Goal: Task Accomplishment & Management: Manage account settings

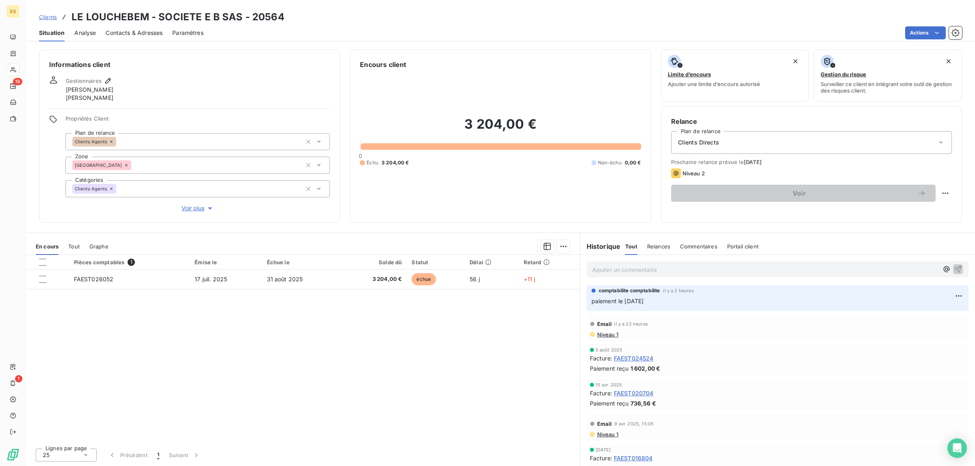
click at [50, 17] on span "Clients" at bounding box center [48, 17] width 18 height 7
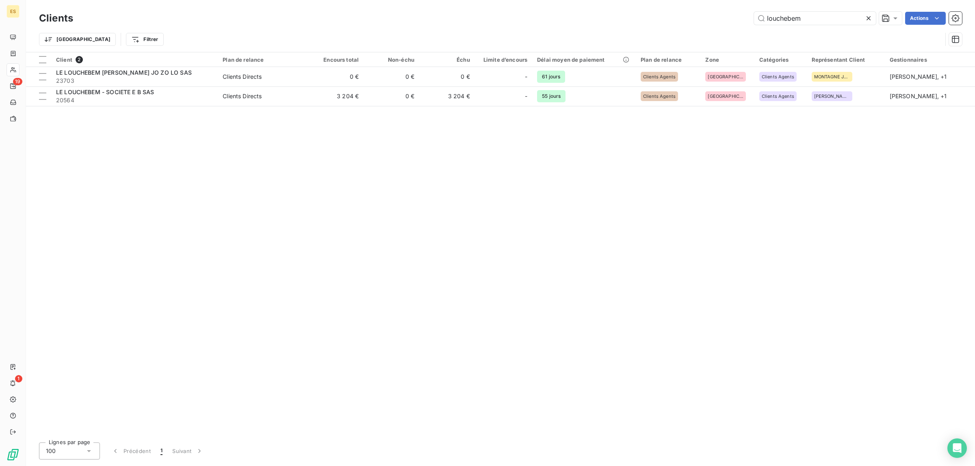
drag, startPoint x: 805, startPoint y: 19, endPoint x: 630, endPoint y: 20, distance: 174.7
click at [630, 20] on div "louchebem Actions" at bounding box center [522, 18] width 879 height 13
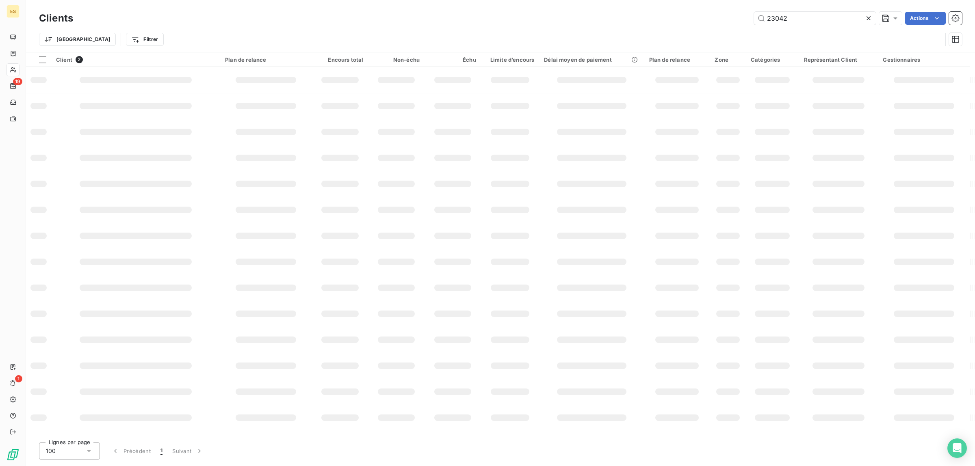
type input "23042"
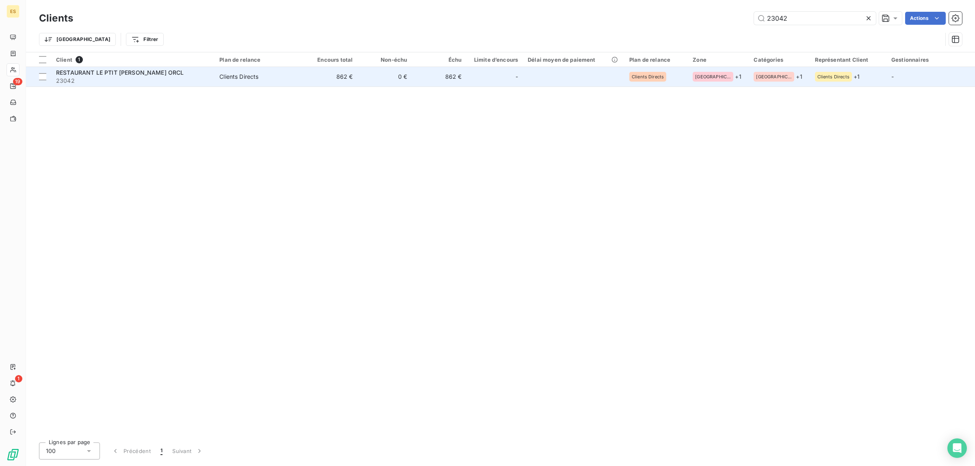
click at [135, 82] on span "23042" at bounding box center [133, 81] width 154 height 8
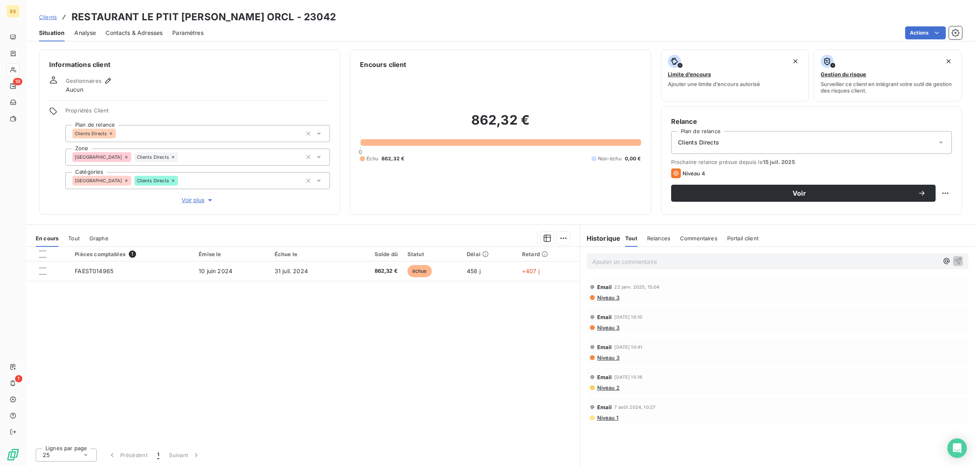
click at [618, 260] on p "Ajouter un commentaire ﻿" at bounding box center [765, 262] width 346 height 10
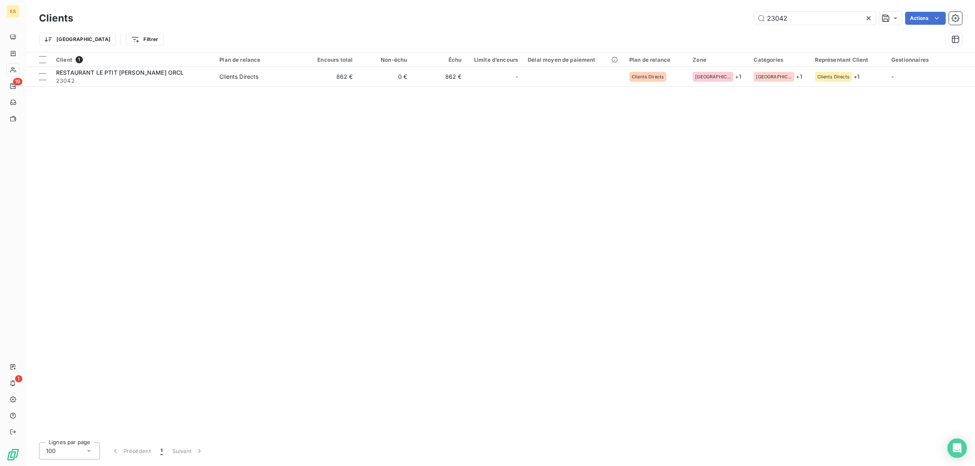
drag, startPoint x: 785, startPoint y: 19, endPoint x: 735, endPoint y: 19, distance: 49.6
click at [735, 19] on div "23042 Actions" at bounding box center [522, 18] width 879 height 13
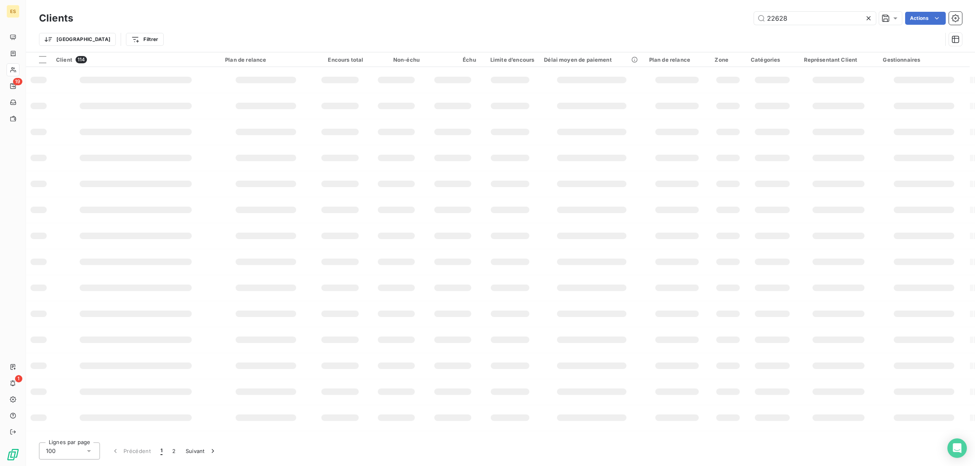
type input "22628"
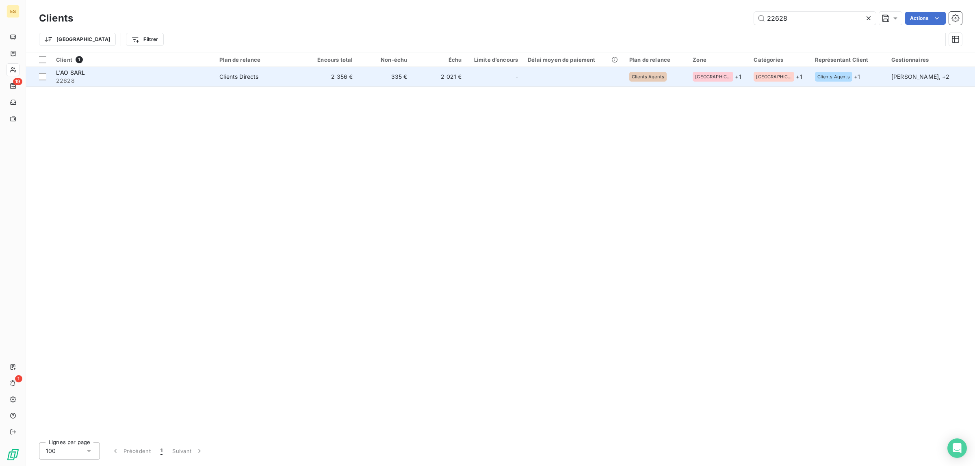
click at [289, 75] on span "Clients Directs" at bounding box center [258, 77] width 79 height 8
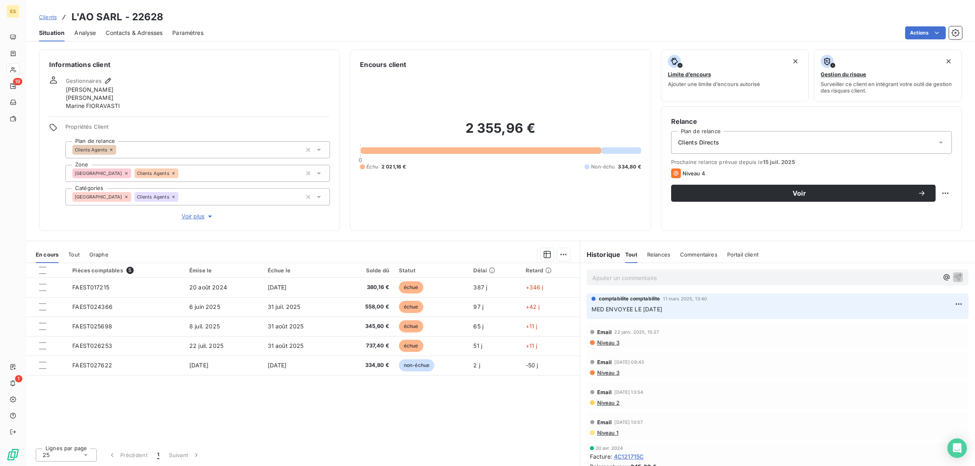
click at [626, 280] on p "Ajouter un commentaire ﻿" at bounding box center [765, 278] width 346 height 10
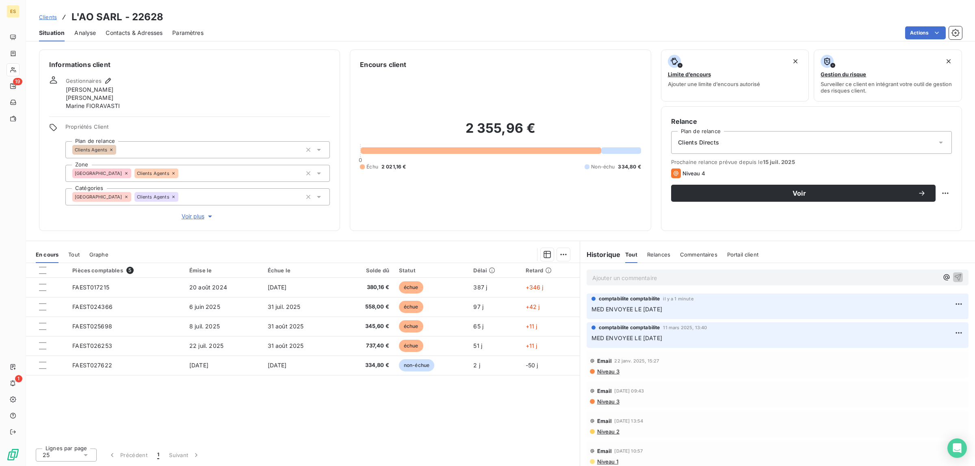
click at [54, 17] on span "Clients" at bounding box center [48, 17] width 18 height 7
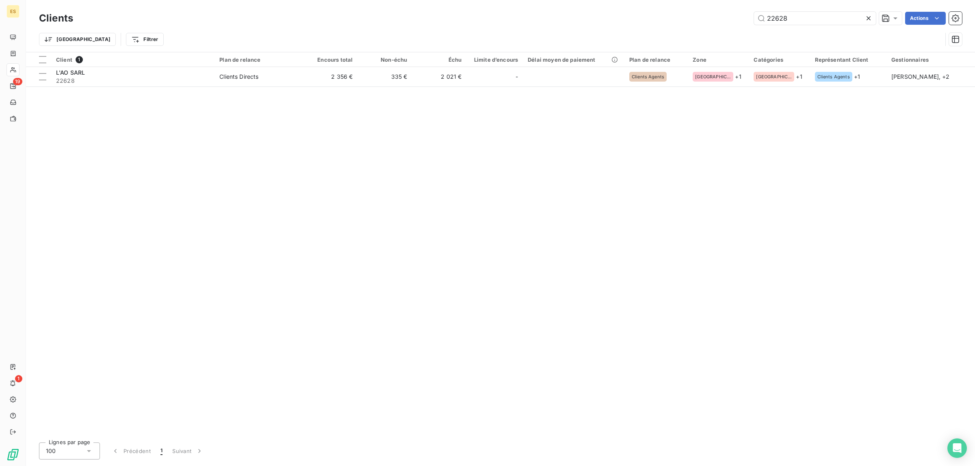
drag, startPoint x: 798, startPoint y: 19, endPoint x: 691, endPoint y: 20, distance: 106.9
click at [691, 20] on div "22628 Actions" at bounding box center [522, 18] width 879 height 13
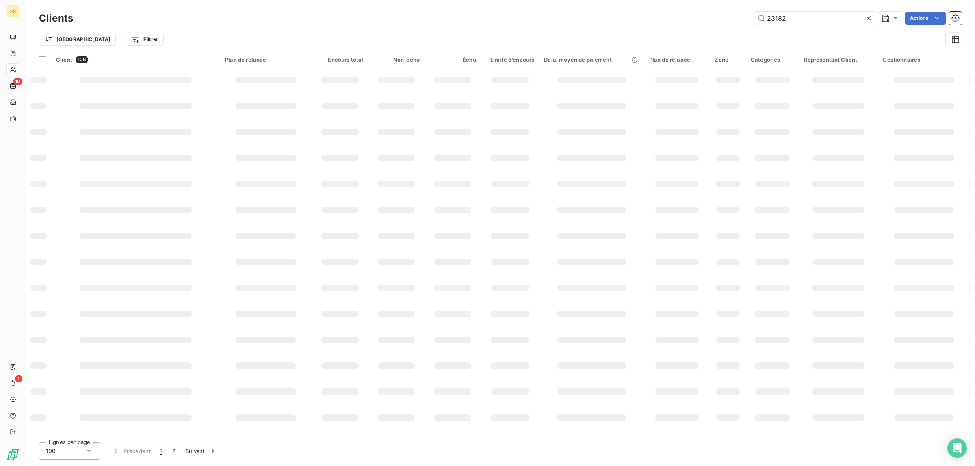
type input "23182"
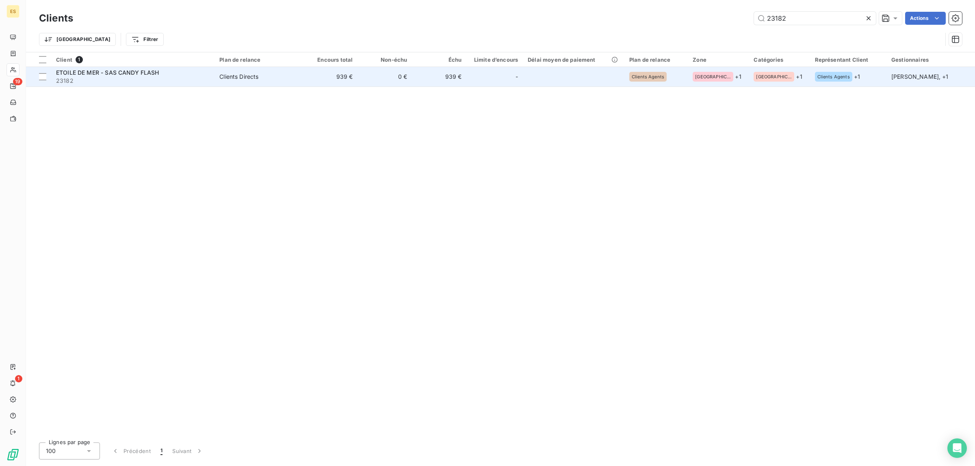
click at [104, 74] on span "ETOILE DE MER - SAS CANDY FLASH" at bounding box center [107, 72] width 103 height 7
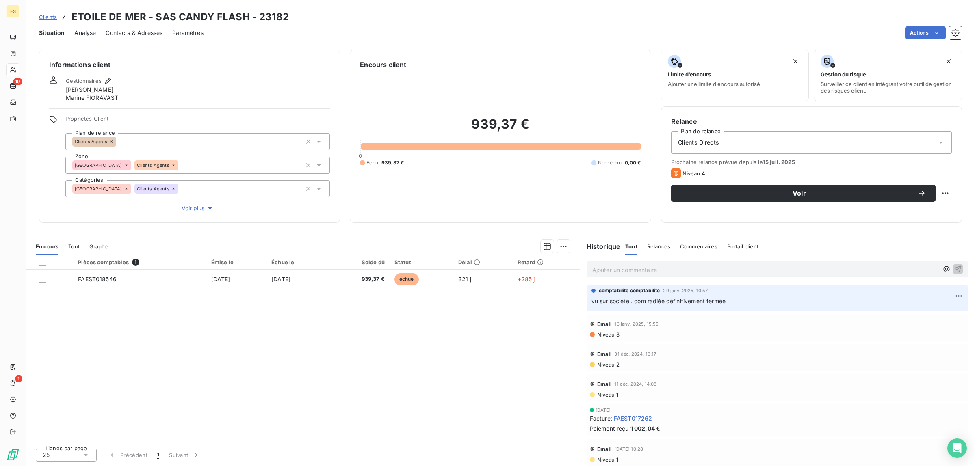
click at [681, 267] on p "Ajouter un commentaire ﻿" at bounding box center [765, 270] width 346 height 10
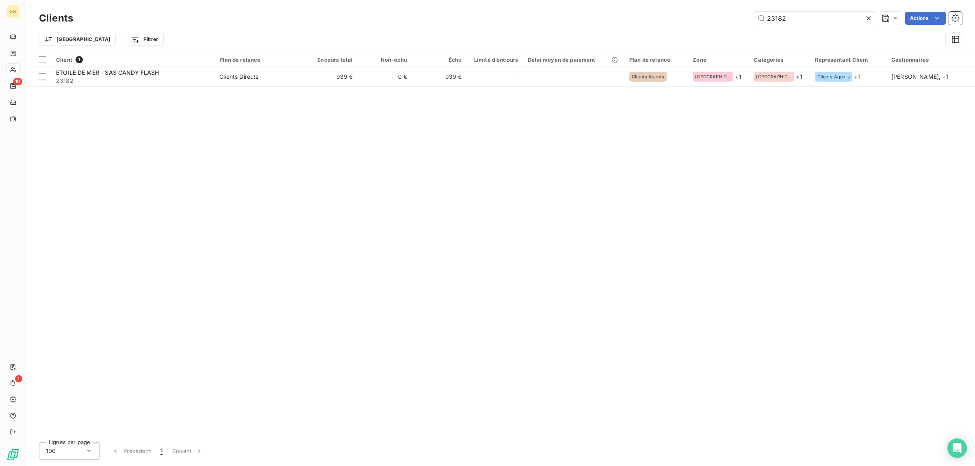
drag, startPoint x: 802, startPoint y: 14, endPoint x: 694, endPoint y: 17, distance: 108.9
click at [694, 17] on div "23182 Actions" at bounding box center [522, 18] width 879 height 13
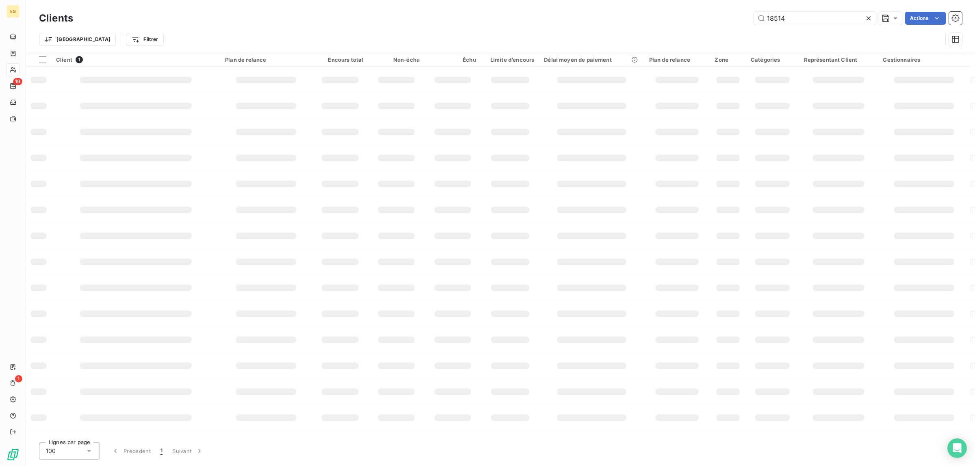
type input "18514"
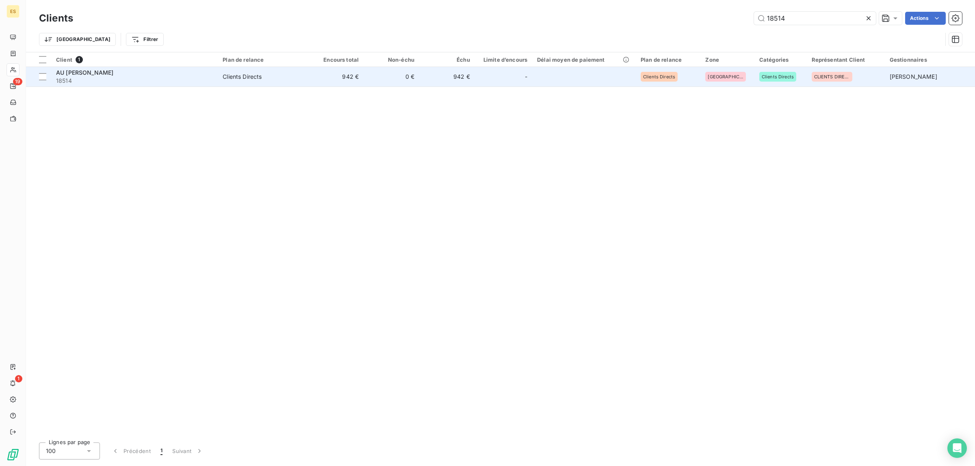
click at [96, 78] on span "18514" at bounding box center [134, 81] width 157 height 8
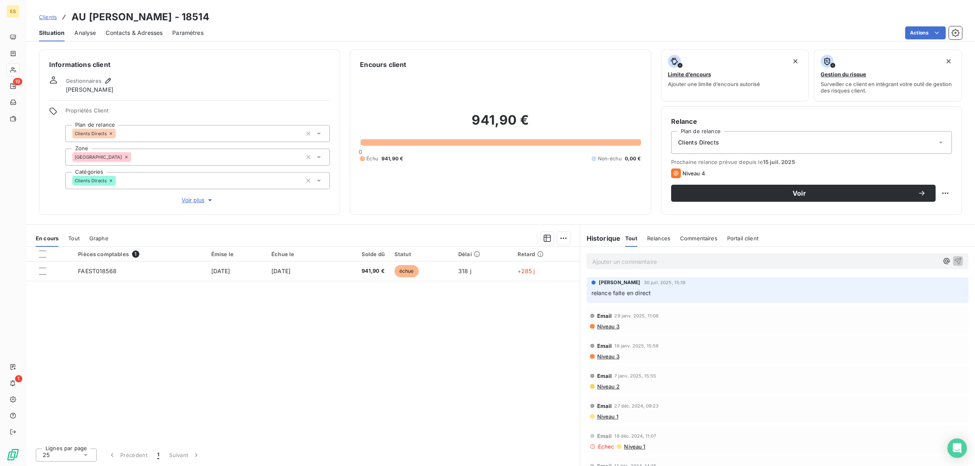
click at [695, 262] on p "Ajouter un commentaire ﻿" at bounding box center [765, 262] width 346 height 10
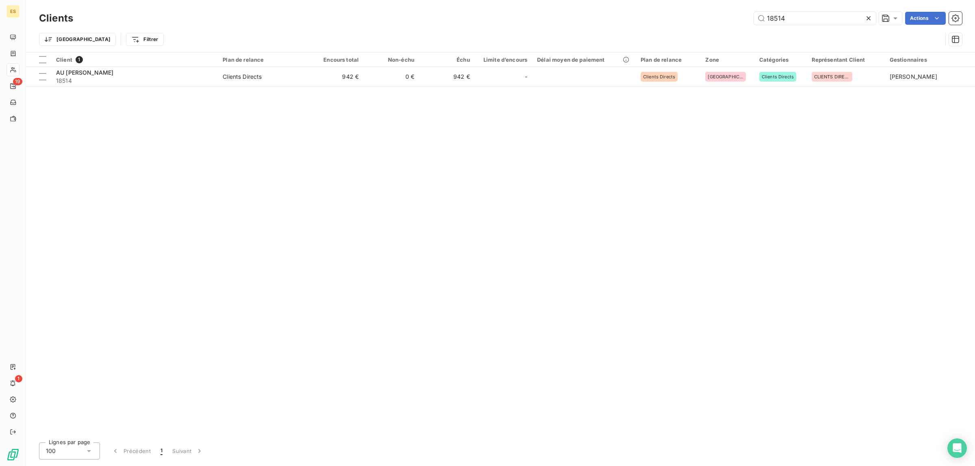
drag, startPoint x: 792, startPoint y: 17, endPoint x: 697, endPoint y: 20, distance: 94.7
click at [697, 20] on div "18514 Actions" at bounding box center [522, 18] width 879 height 13
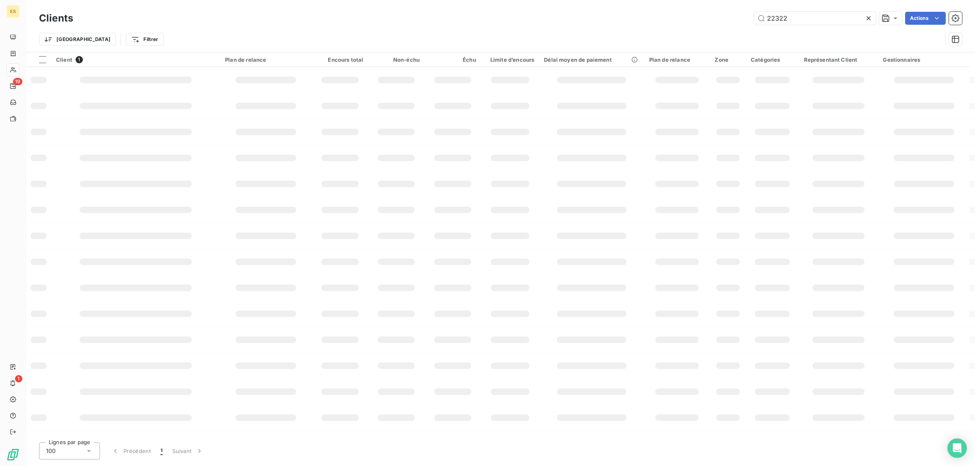
type input "22322"
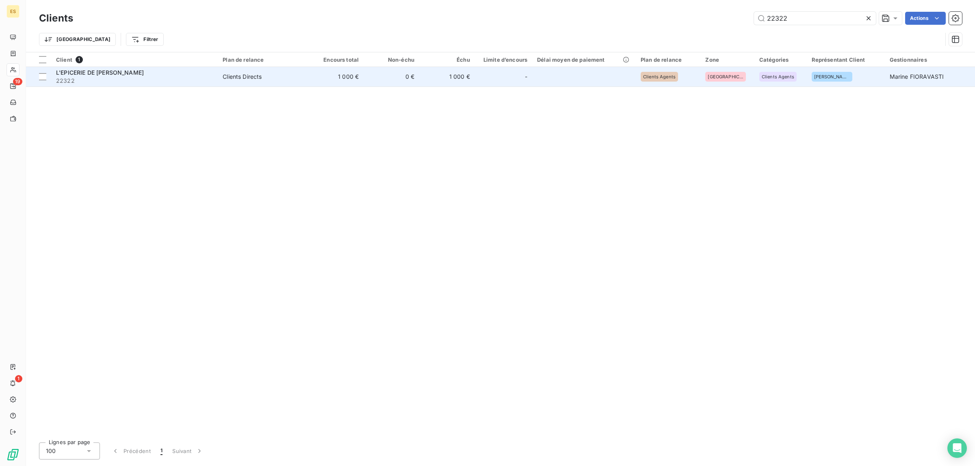
click at [186, 70] on div "L'EPICERIE DE [PERSON_NAME]" at bounding box center [134, 73] width 157 height 8
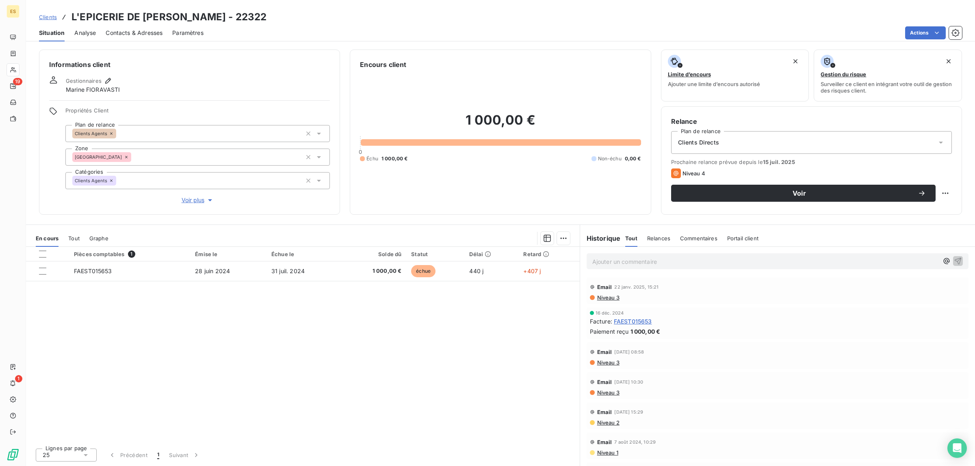
drag, startPoint x: 624, startPoint y: 266, endPoint x: 630, endPoint y: 260, distance: 8.3
click at [627, 264] on p "Ajouter un commentaire ﻿" at bounding box center [765, 262] width 346 height 10
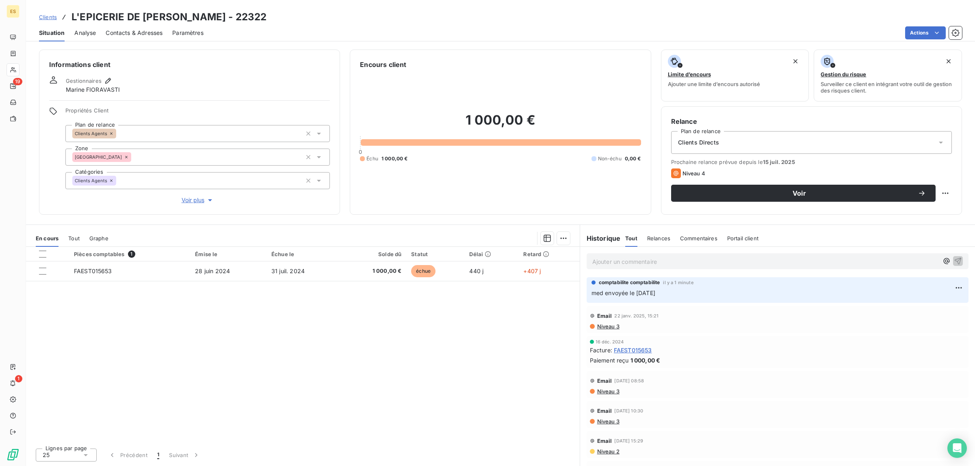
click at [48, 17] on span "Clients" at bounding box center [48, 17] width 18 height 7
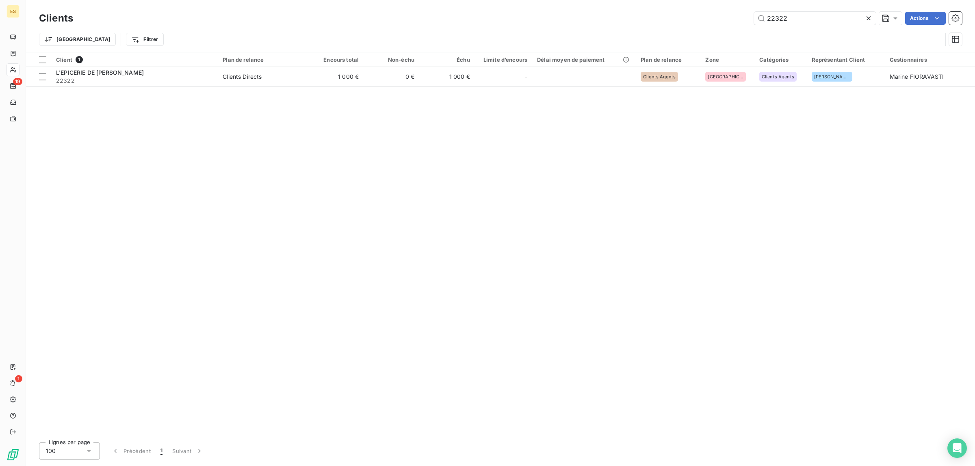
drag, startPoint x: 821, startPoint y: 17, endPoint x: 700, endPoint y: 13, distance: 121.2
click at [700, 13] on div "22322 Actions" at bounding box center [522, 18] width 879 height 13
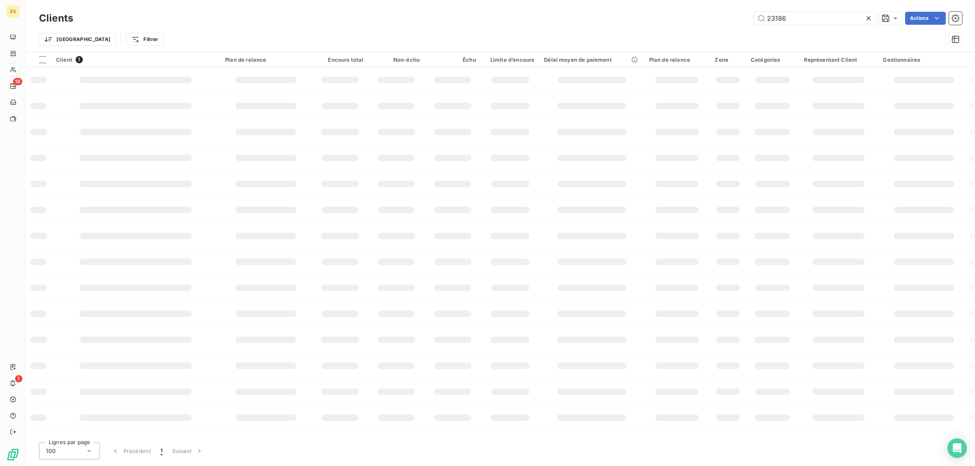
type input "23186"
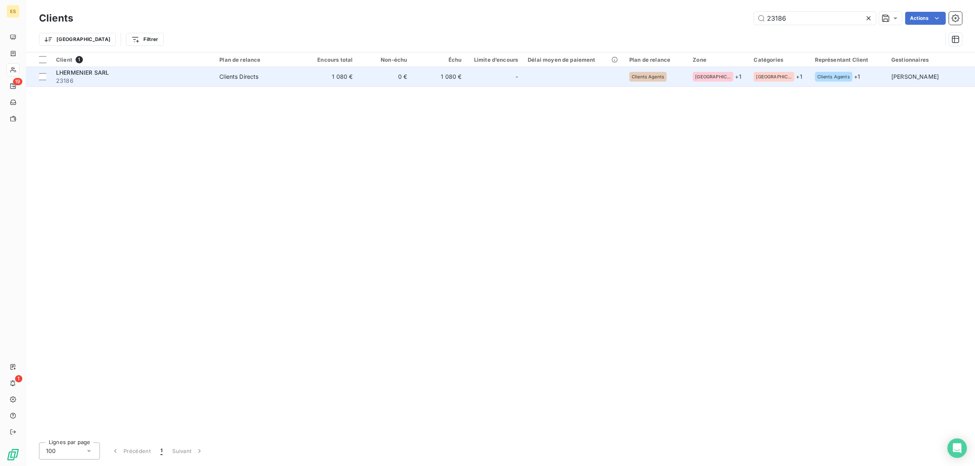
click at [182, 72] on div "LHERMENIER SARL" at bounding box center [133, 73] width 154 height 8
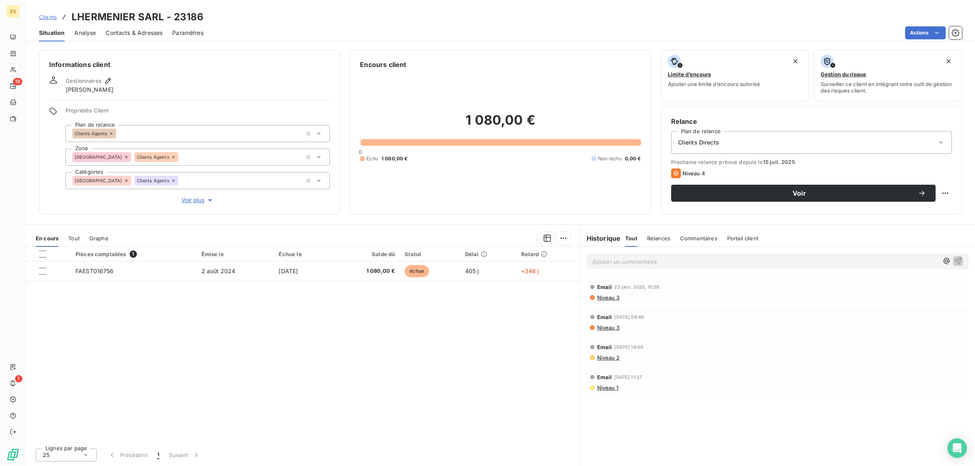
click at [631, 261] on p "Ajouter un commentaire ﻿" at bounding box center [765, 262] width 346 height 10
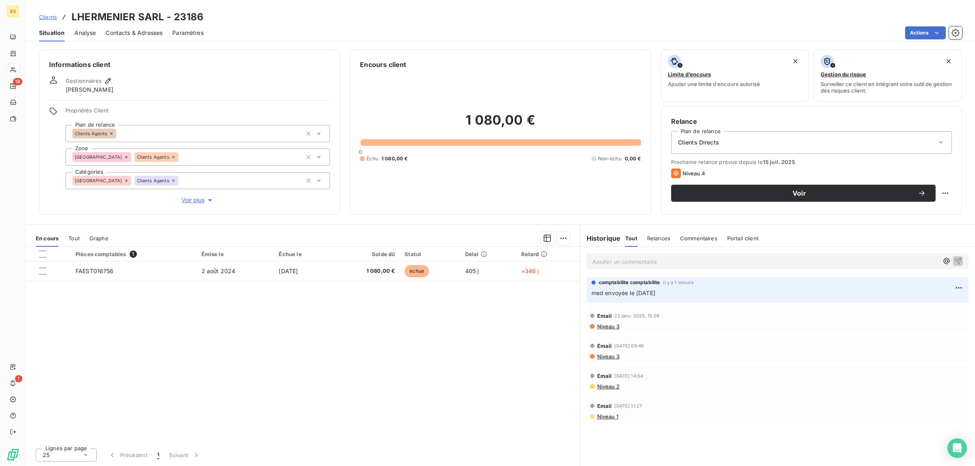
click at [46, 17] on span "Clients" at bounding box center [48, 17] width 18 height 7
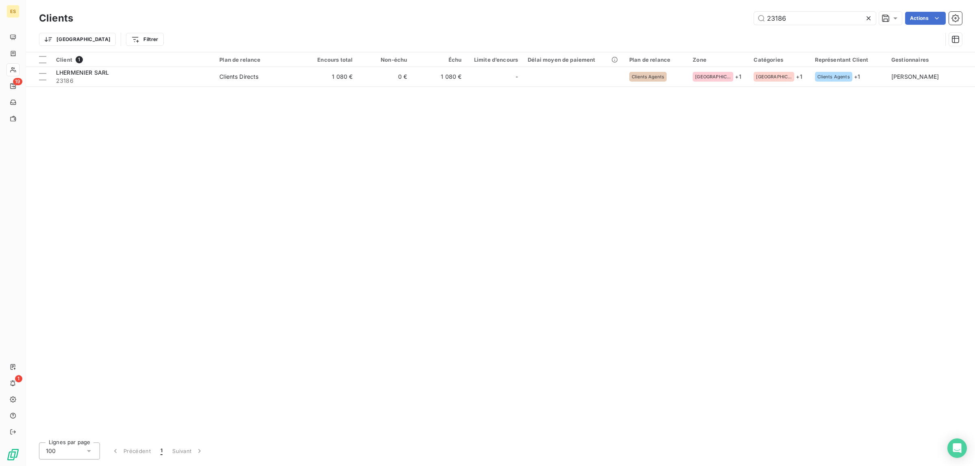
drag, startPoint x: 790, startPoint y: 20, endPoint x: 641, endPoint y: 19, distance: 149.1
click at [644, 20] on div "23186 Actions" at bounding box center [522, 18] width 879 height 13
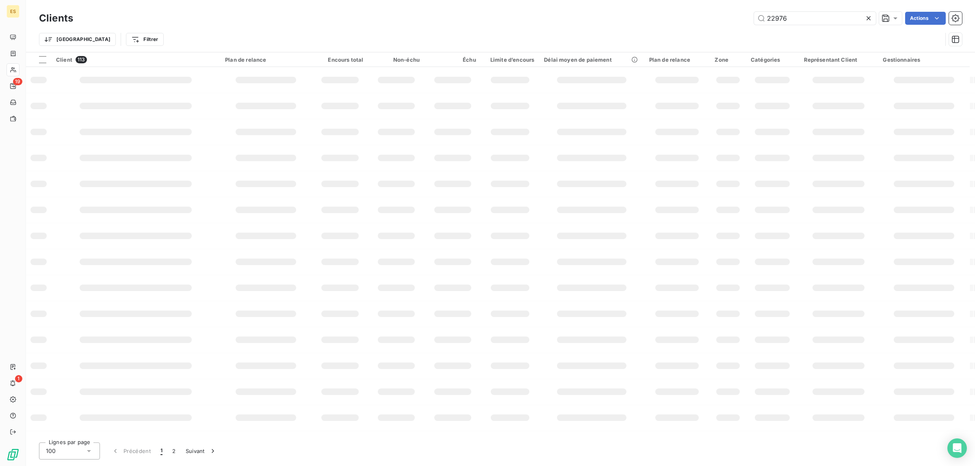
type input "22976"
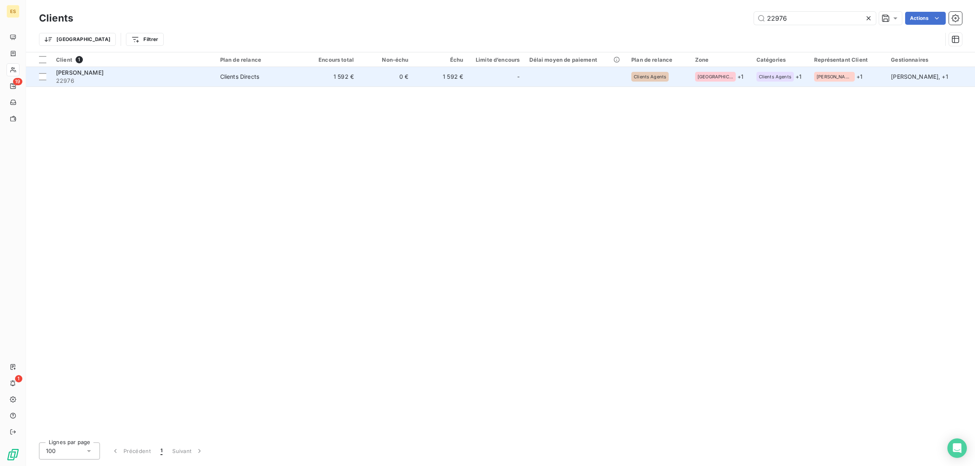
click at [152, 76] on div "[PERSON_NAME]" at bounding box center [133, 73] width 154 height 8
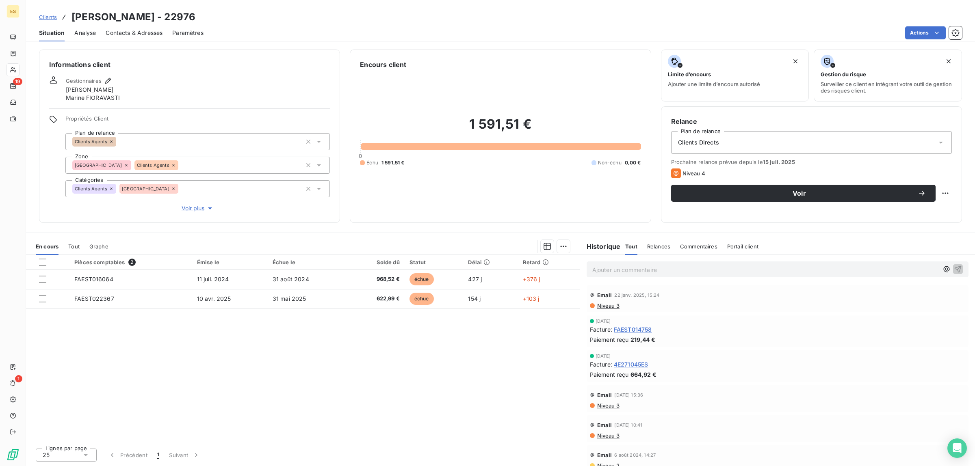
click at [653, 267] on p "Ajouter un commentaire ﻿" at bounding box center [765, 270] width 346 height 10
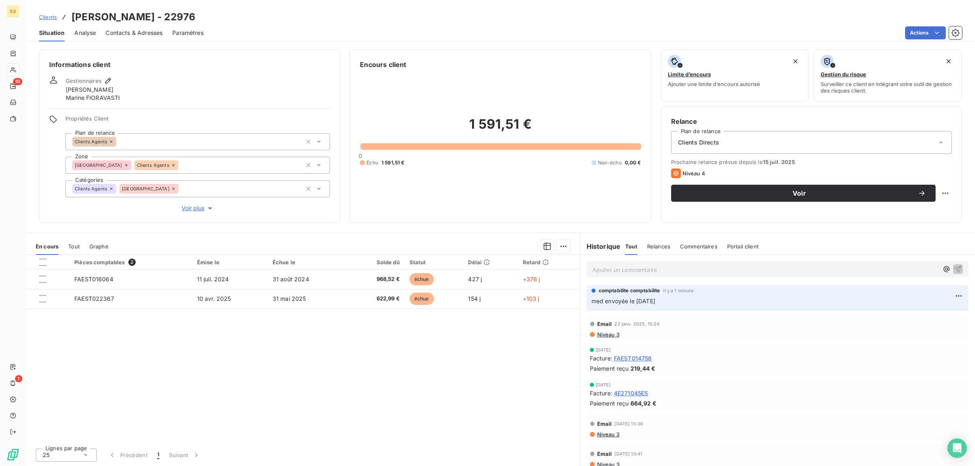
click at [51, 15] on span "Clients" at bounding box center [48, 17] width 18 height 7
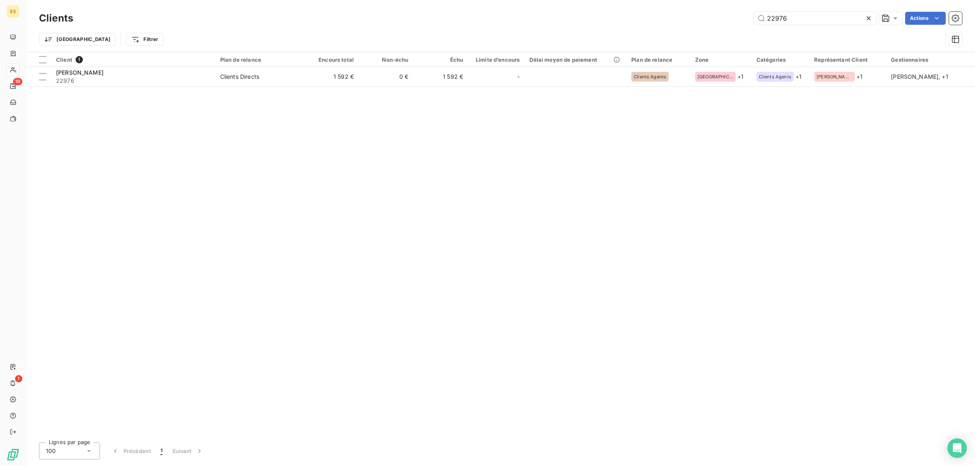
drag, startPoint x: 815, startPoint y: 14, endPoint x: 716, endPoint y: 12, distance: 98.8
click at [717, 12] on div "22976 Actions" at bounding box center [522, 18] width 879 height 13
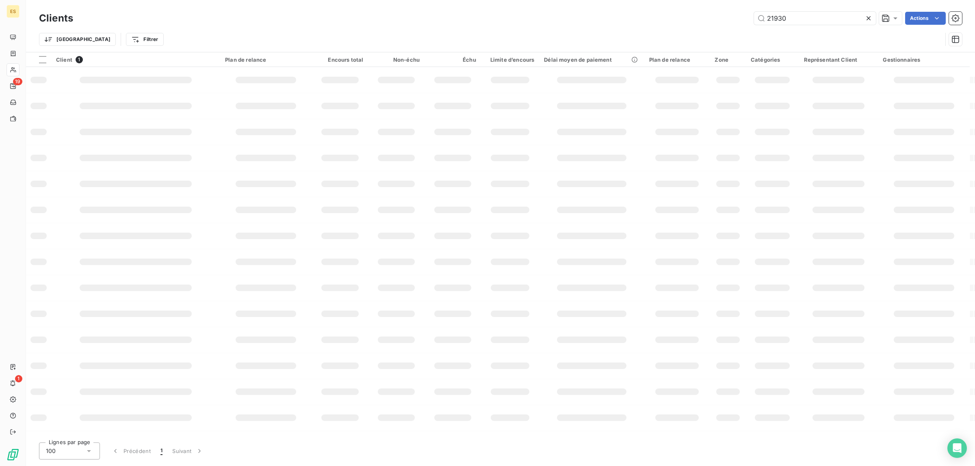
type input "21930"
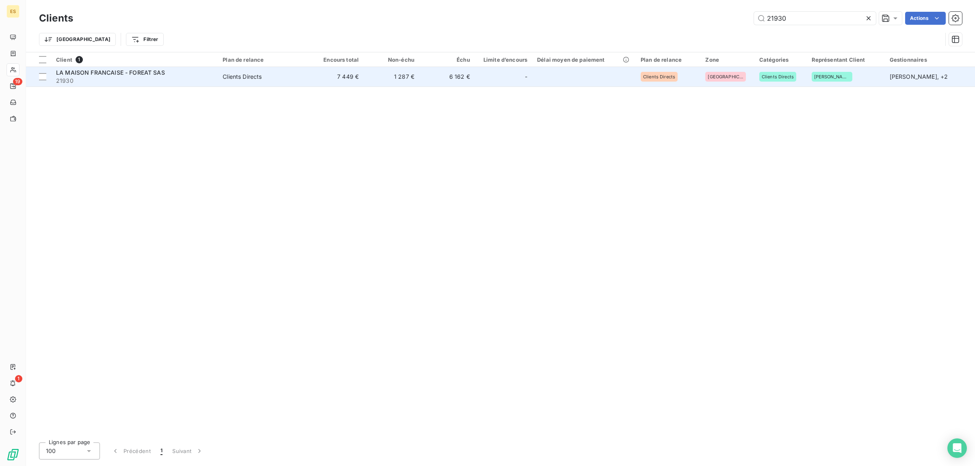
click at [70, 78] on span "21930" at bounding box center [134, 81] width 157 height 8
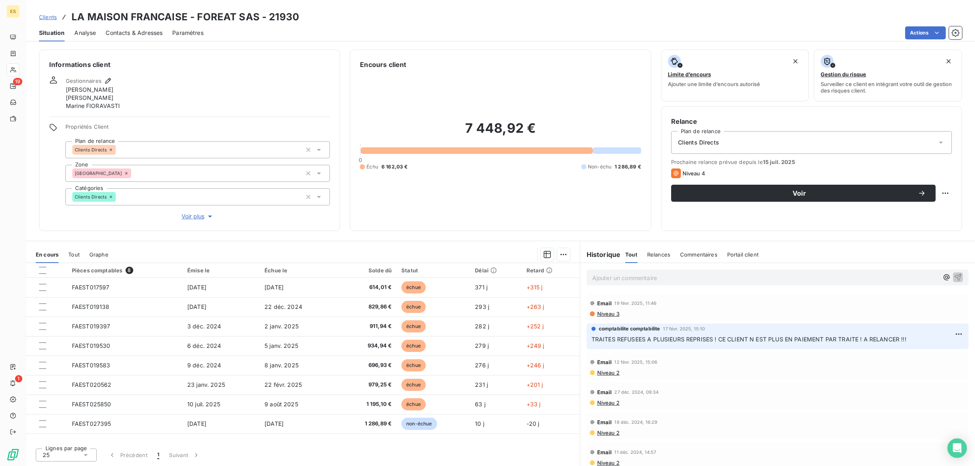
click at [630, 282] on p "Ajouter un commentaire ﻿" at bounding box center [765, 278] width 346 height 10
